Goal: Task Accomplishment & Management: Use online tool/utility

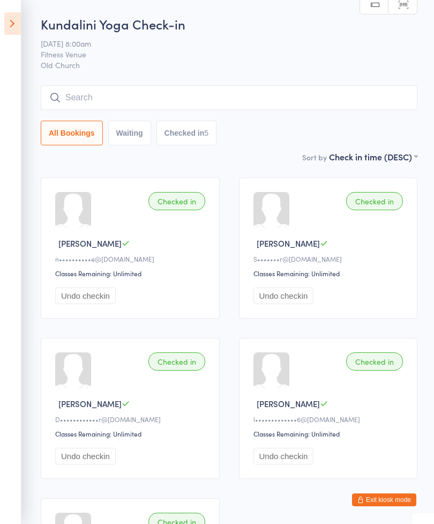
click at [19, 24] on icon at bounding box center [12, 23] width 17 height 23
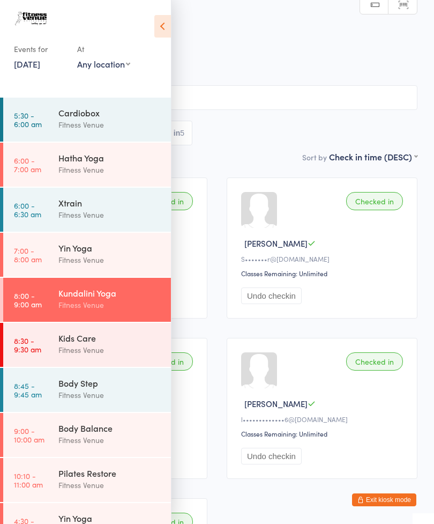
click at [105, 380] on div "Body Step" at bounding box center [109, 383] width 103 height 12
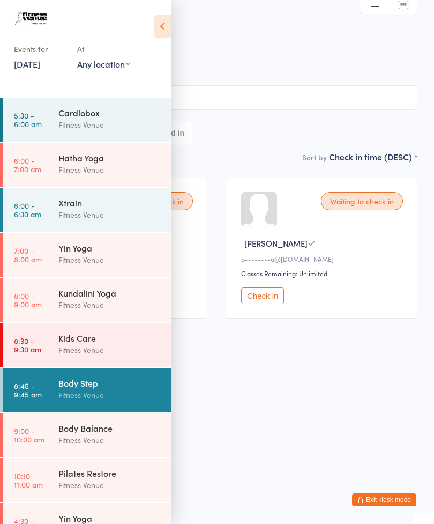
click at [165, 28] on icon at bounding box center [162, 26] width 17 height 23
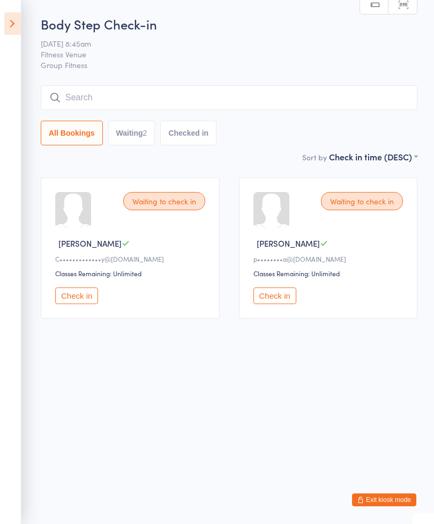
click at [276, 295] on button "Check in" at bounding box center [274, 295] width 43 height 17
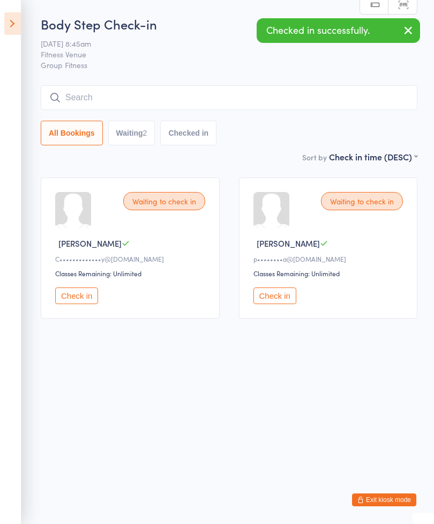
click at [80, 295] on button "Check in" at bounding box center [76, 295] width 43 height 17
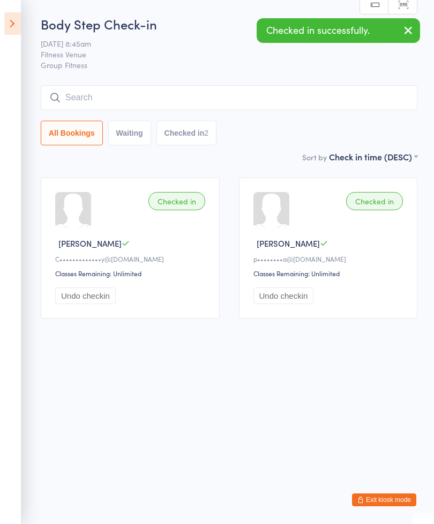
click at [88, 96] on input "search" at bounding box center [229, 97] width 377 height 25
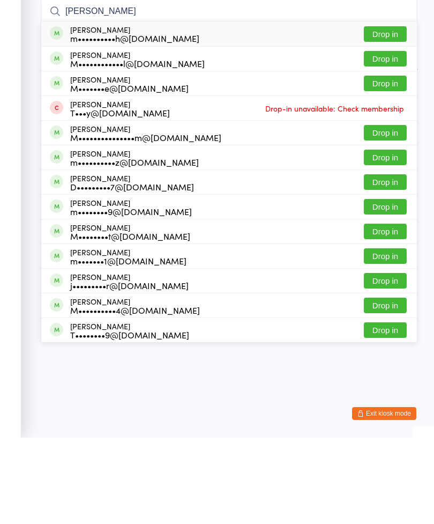
type input "[PERSON_NAME]"
click at [386, 211] on button "Drop in" at bounding box center [385, 219] width 43 height 16
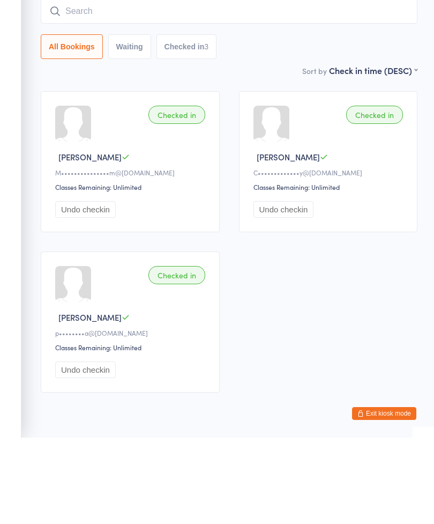
click at [222, 85] on input "search" at bounding box center [229, 97] width 377 height 25
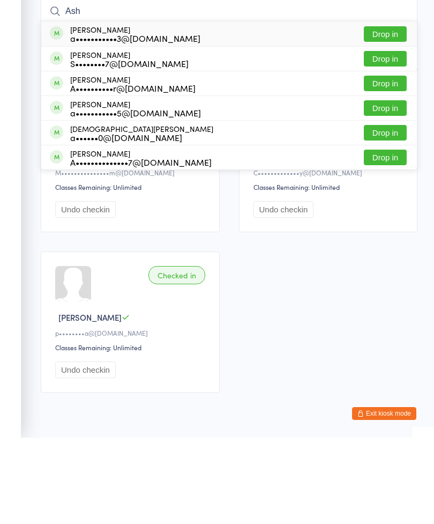
type input "Ash"
click at [388, 186] on button "Drop in" at bounding box center [385, 194] width 43 height 16
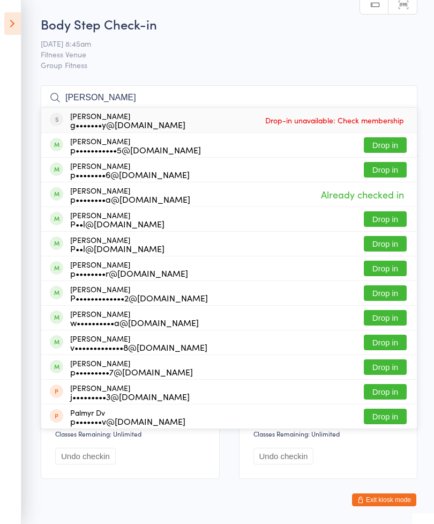
click at [301, 39] on div "Body Step Check-in [DATE] 8:45am Fitness Venue Group Fitness Manual search Scan…" at bounding box center [229, 83] width 377 height 136
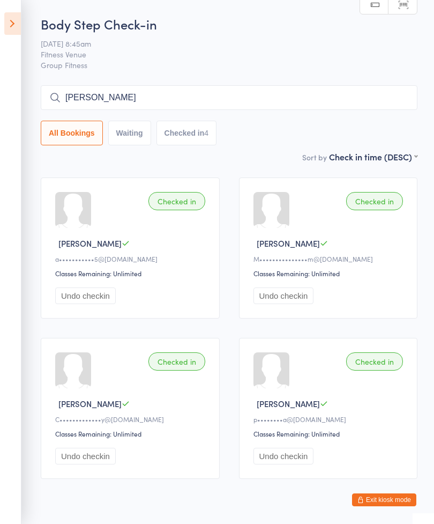
click at [219, 53] on span "Fitness Venue" at bounding box center [221, 54] width 360 height 11
click at [276, 98] on input "[PERSON_NAME]" at bounding box center [229, 97] width 377 height 25
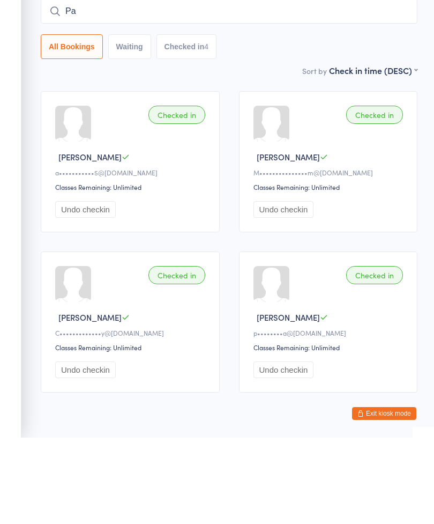
type input "P"
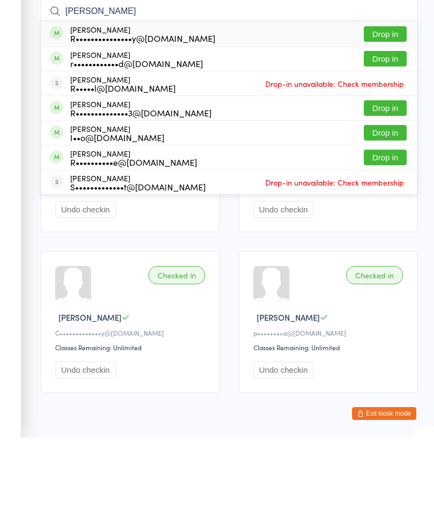
type input "[PERSON_NAME]"
click at [391, 186] on button "Drop in" at bounding box center [385, 194] width 43 height 16
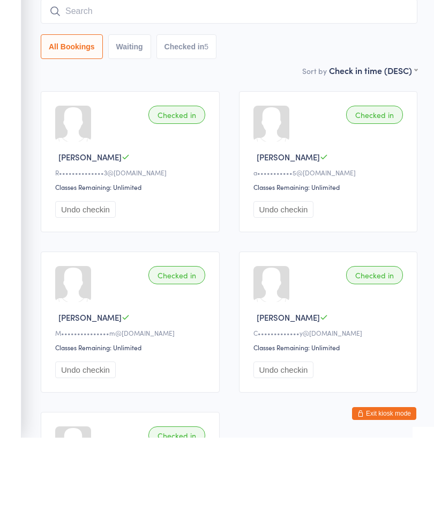
click at [215, 85] on input "search" at bounding box center [229, 97] width 377 height 25
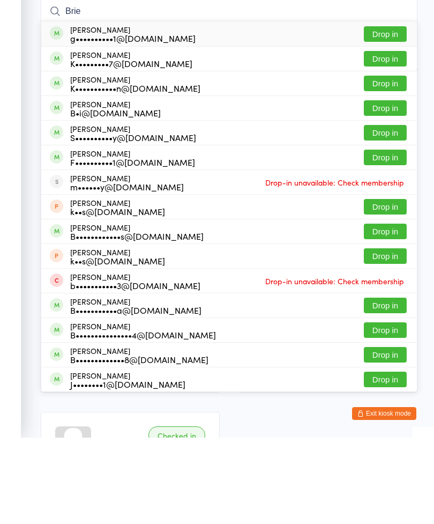
type input "Brie"
click at [386, 186] on button "Drop in" at bounding box center [385, 194] width 43 height 16
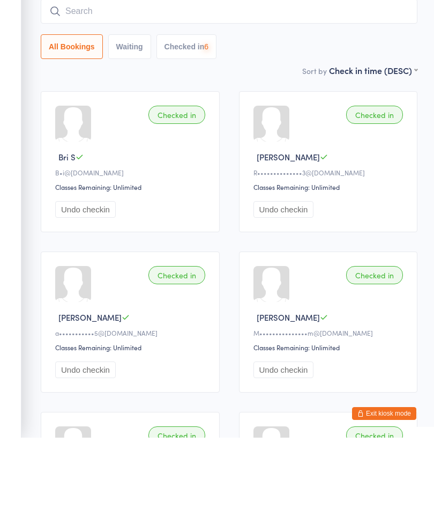
click at [275, 85] on input "search" at bounding box center [229, 97] width 377 height 25
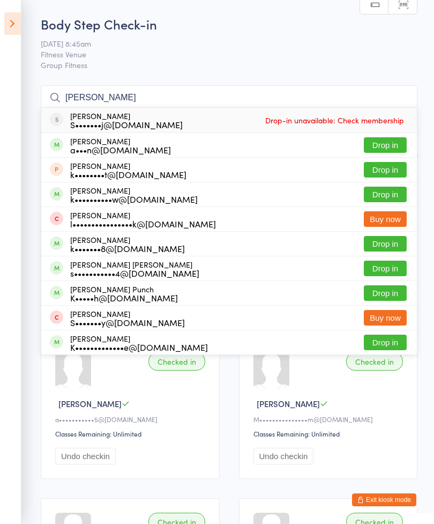
type input "[PERSON_NAME]"
click at [387, 141] on button "Drop in" at bounding box center [385, 145] width 43 height 16
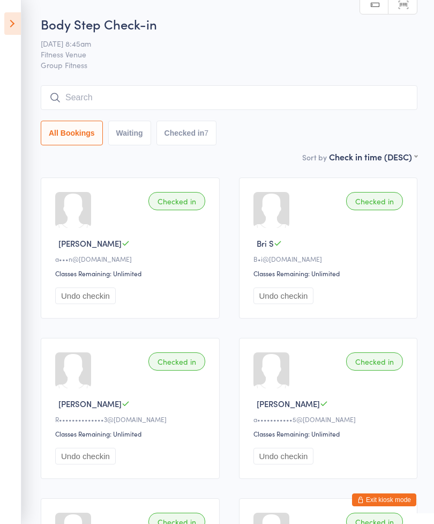
click at [215, 110] on input "search" at bounding box center [229, 97] width 377 height 25
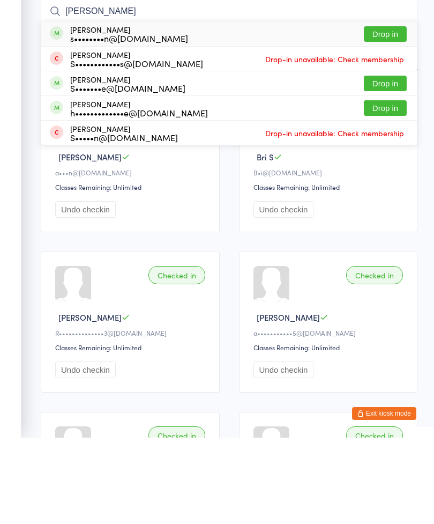
type input "[PERSON_NAME]"
click at [386, 113] on button "Drop in" at bounding box center [385, 121] width 43 height 16
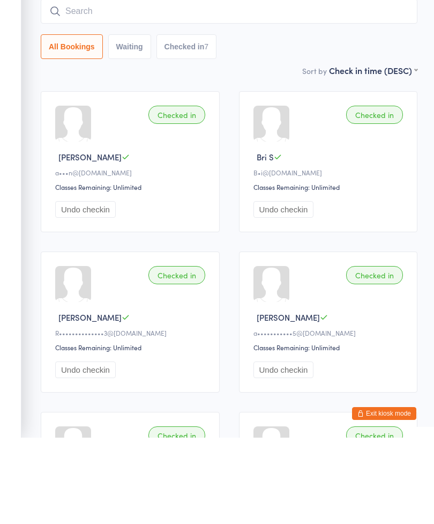
scroll to position [86, 0]
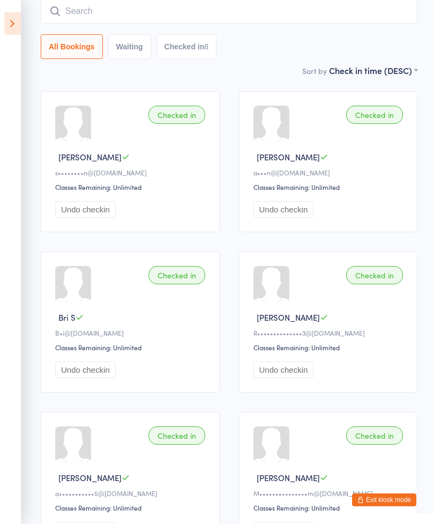
click at [249, 3] on input "search" at bounding box center [229, 11] width 377 height 25
type input "L"
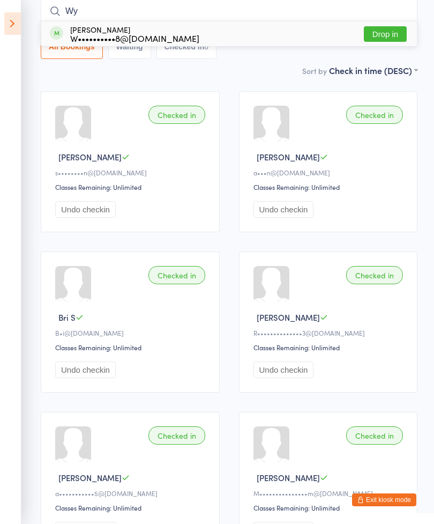
type input "W"
